Goal: Transaction & Acquisition: Obtain resource

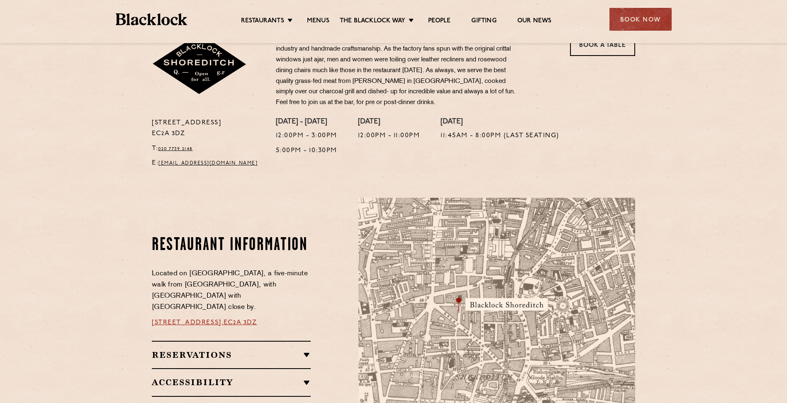
scroll to position [332, 0]
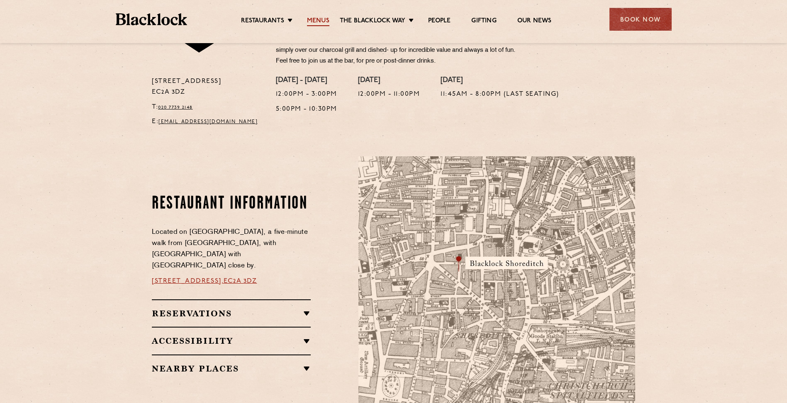
click at [320, 20] on link "Menus" at bounding box center [318, 21] width 22 height 9
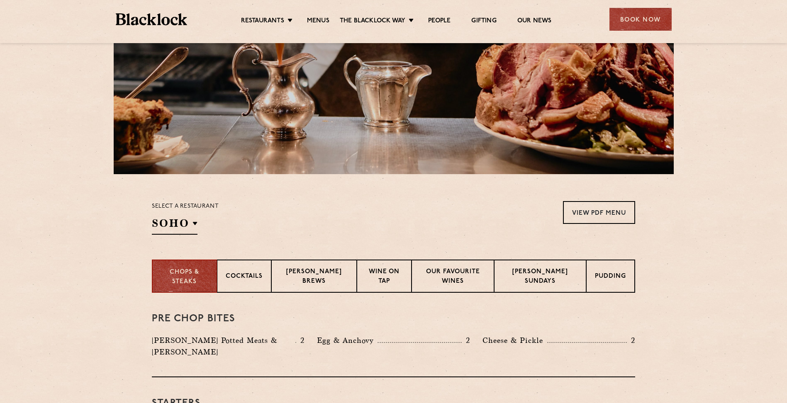
scroll to position [166, 0]
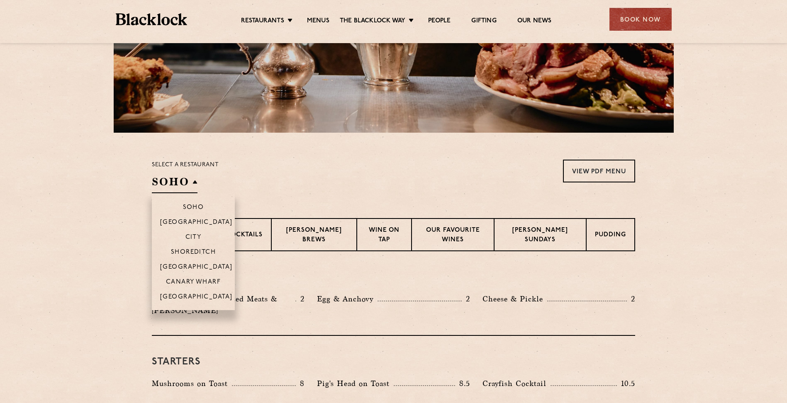
click at [196, 189] on h2 "SOHO" at bounding box center [175, 184] width 46 height 19
click at [188, 250] on p "Shoreditch" at bounding box center [193, 253] width 45 height 8
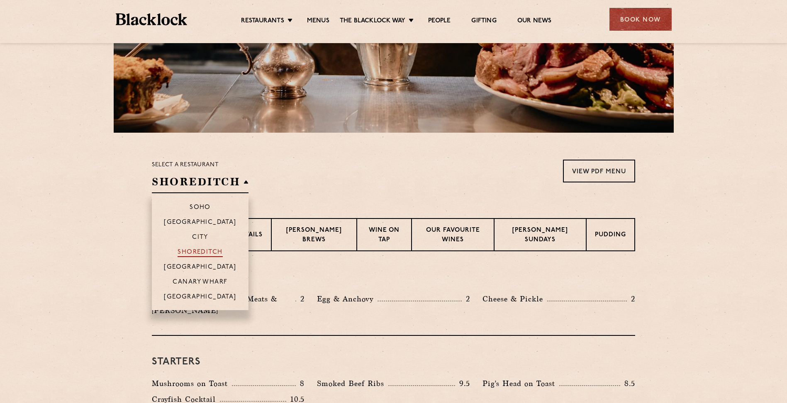
click at [195, 250] on p "Shoreditch" at bounding box center [199, 253] width 45 height 8
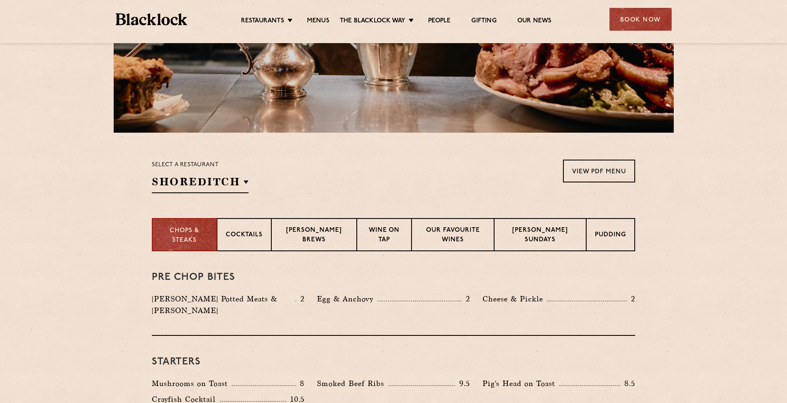
click at [102, 222] on section "Chops & Steaks Cocktails Blacklock Brews Wine on Tap Our favourite wines Blackl…" at bounding box center [393, 234] width 787 height 33
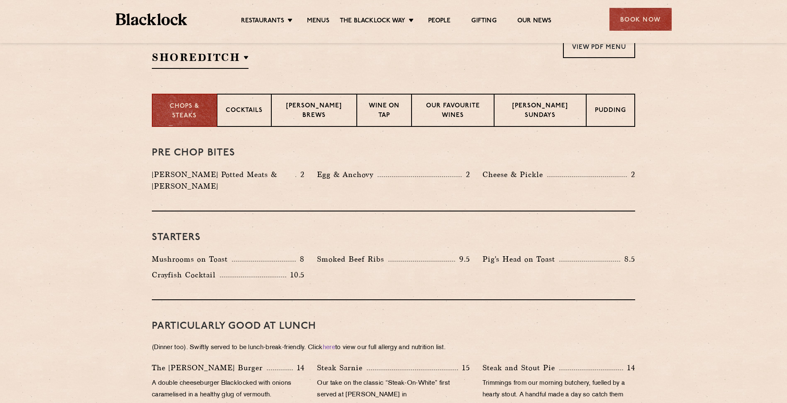
scroll to position [124, 0]
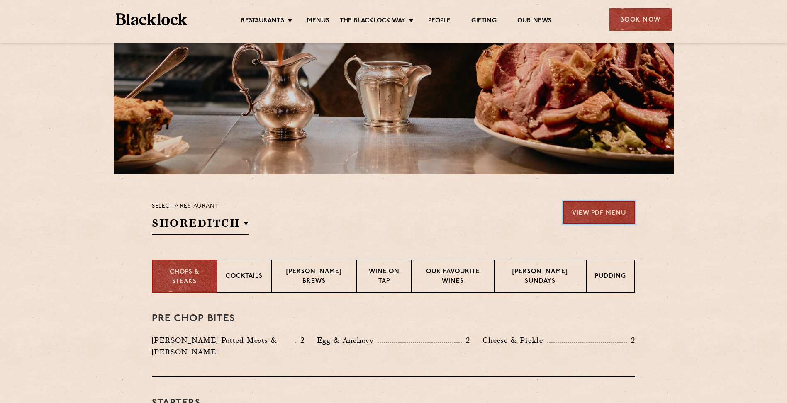
click at [598, 213] on link "View PDF Menu" at bounding box center [599, 212] width 72 height 23
